Goal: Entertainment & Leisure: Consume media (video, audio)

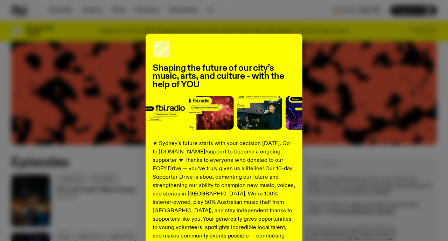
scroll to position [194, 0]
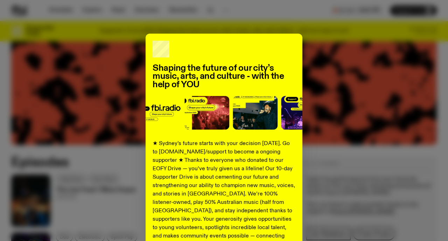
click at [387, 125] on div "Shaping the future of our city’s music, arts, and culture - with the help of YO…" at bounding box center [223, 178] width 425 height 288
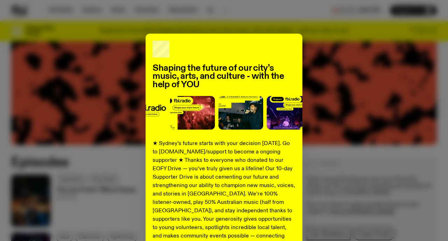
scroll to position [105, 0]
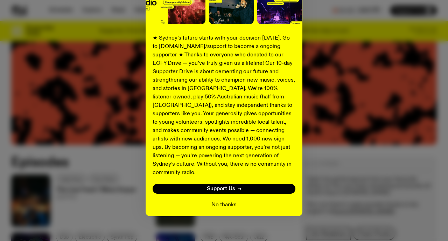
click at [224, 200] on button "No thanks" at bounding box center [223, 204] width 25 height 8
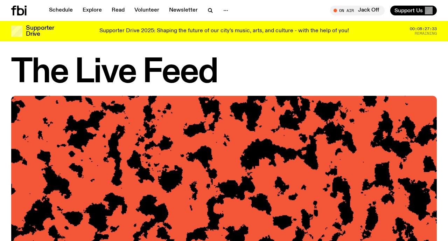
scroll to position [6, 0]
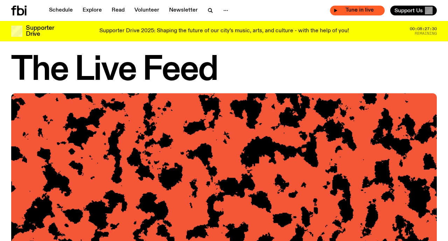
click at [338, 9] on span "Tune in live" at bounding box center [359, 10] width 43 height 5
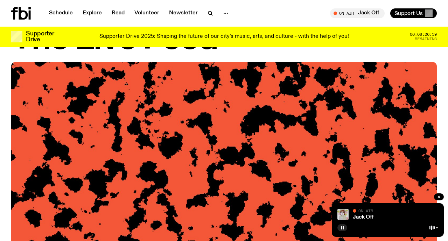
scroll to position [0, 0]
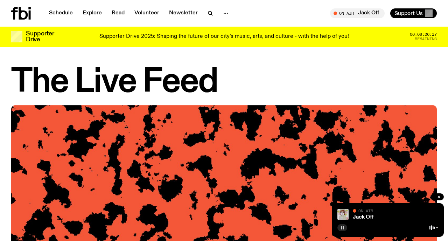
click at [342, 227] on rect "button" at bounding box center [341, 227] width 1 height 3
click at [342, 228] on icon "button" at bounding box center [342, 227] width 4 height 4
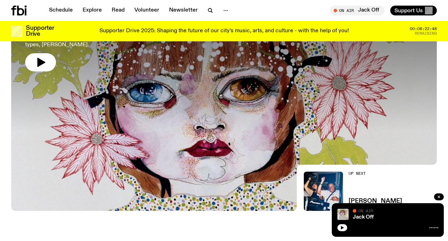
scroll to position [55, 0]
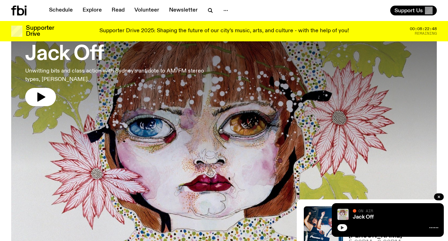
click at [344, 225] on icon "button" at bounding box center [342, 227] width 4 height 4
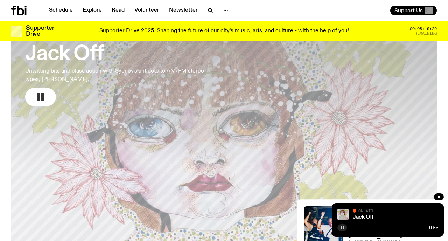
click at [39, 97] on rect "button" at bounding box center [38, 97] width 3 height 8
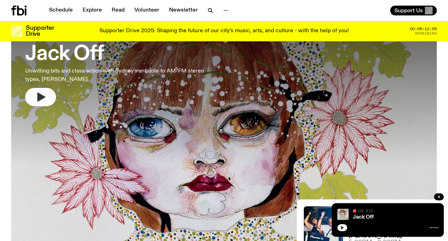
click at [45, 92] on icon "button" at bounding box center [40, 96] width 11 height 11
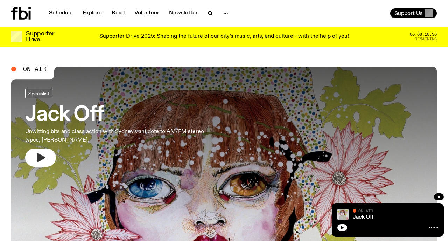
click at [42, 163] on icon "button" at bounding box center [40, 157] width 11 height 11
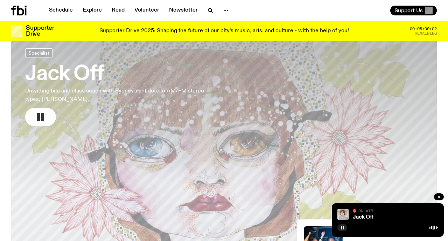
scroll to position [47, 0]
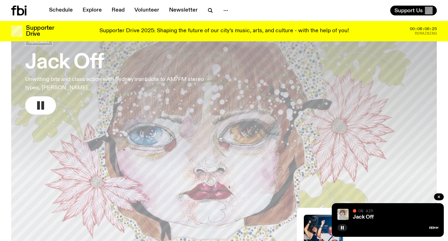
click at [36, 110] on icon "button" at bounding box center [40, 105] width 11 height 11
